Goal: Use online tool/utility: Utilize a website feature to perform a specific function

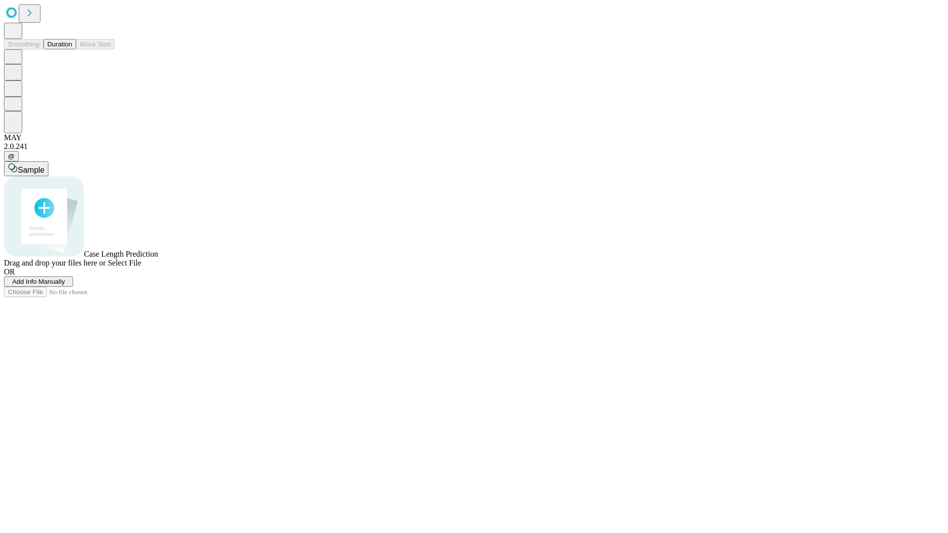
click at [65, 285] on span "Add Info Manually" at bounding box center [38, 281] width 53 height 7
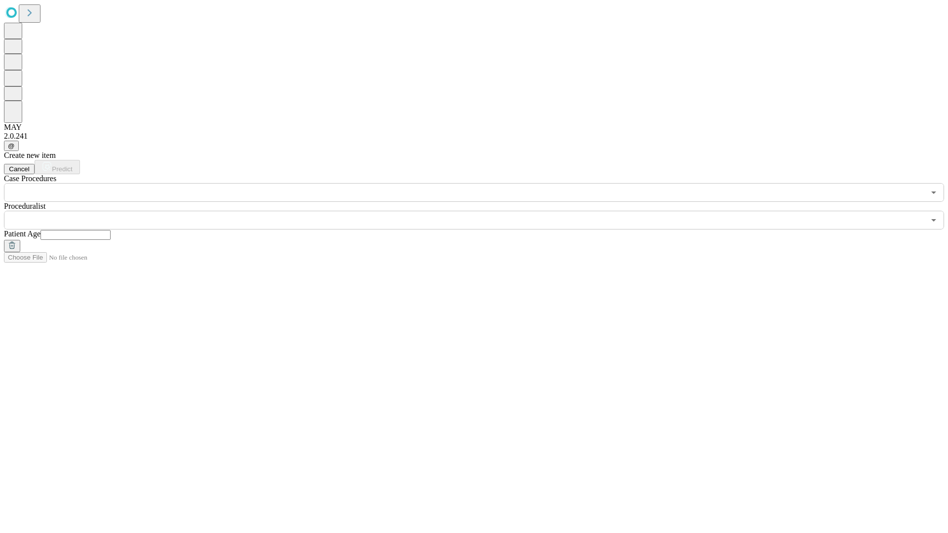
click at [111, 230] on input "text" at bounding box center [76, 235] width 70 height 10
type input "**"
click at [481, 211] on input "text" at bounding box center [464, 220] width 921 height 19
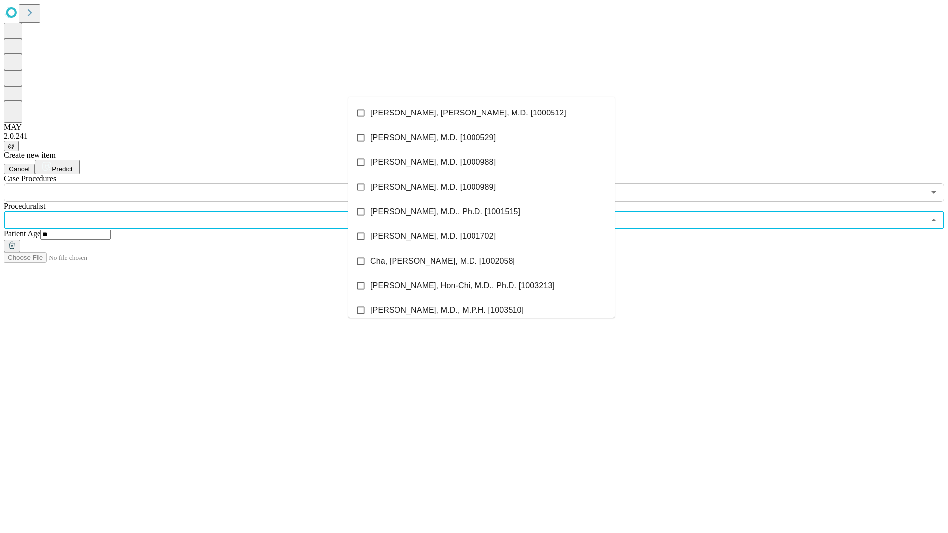
click at [482, 113] on li "[PERSON_NAME], [PERSON_NAME], M.D. [1000512]" at bounding box center [481, 113] width 267 height 25
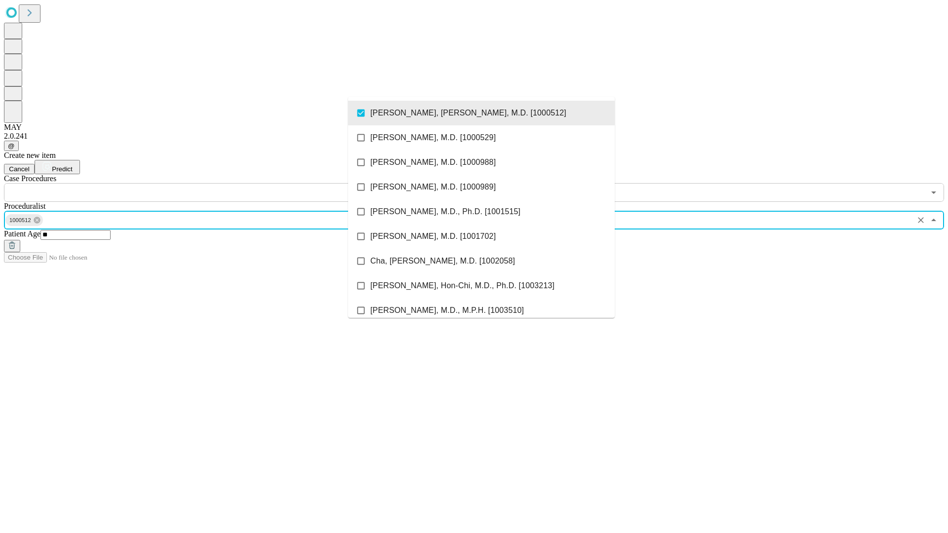
click at [207, 183] on input "text" at bounding box center [464, 192] width 921 height 19
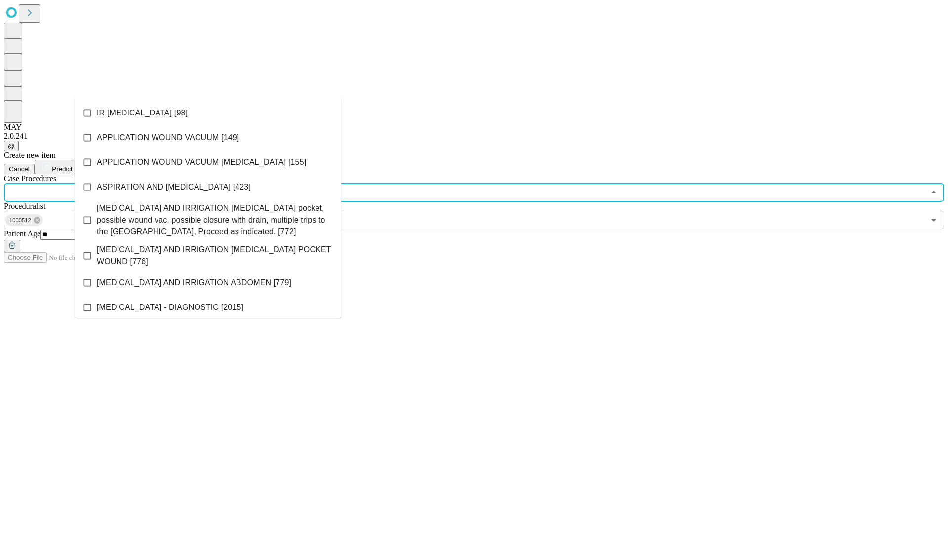
click at [208, 113] on li "IR [MEDICAL_DATA] [98]" at bounding box center [208, 113] width 267 height 25
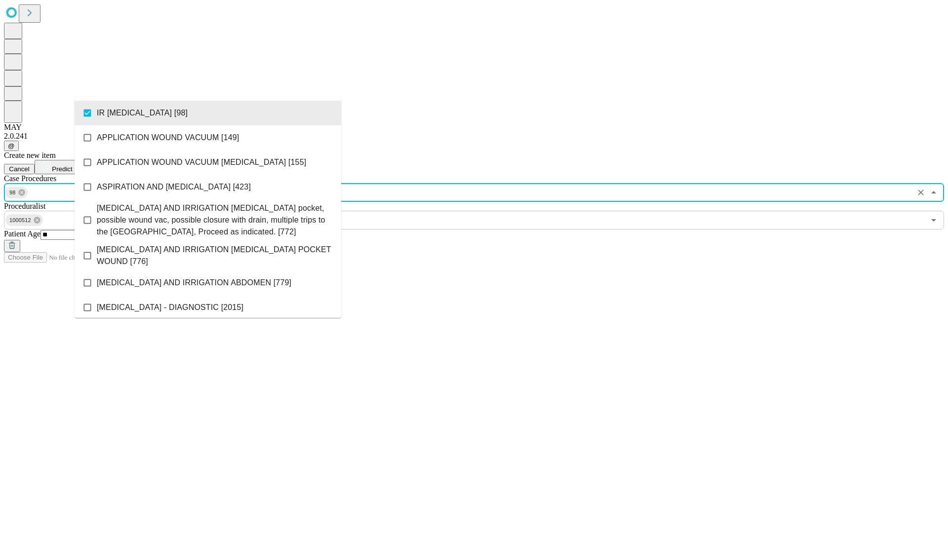
click at [72, 165] on span "Predict" at bounding box center [62, 168] width 20 height 7
